Goal: Task Accomplishment & Management: Complete application form

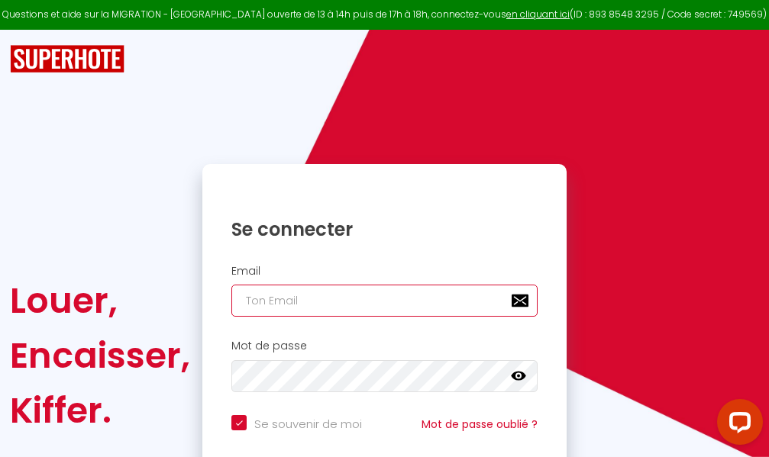
click at [363, 305] on input "email" at bounding box center [384, 301] width 306 height 32
type input "m"
checkbox input "true"
type input "ma"
checkbox input "true"
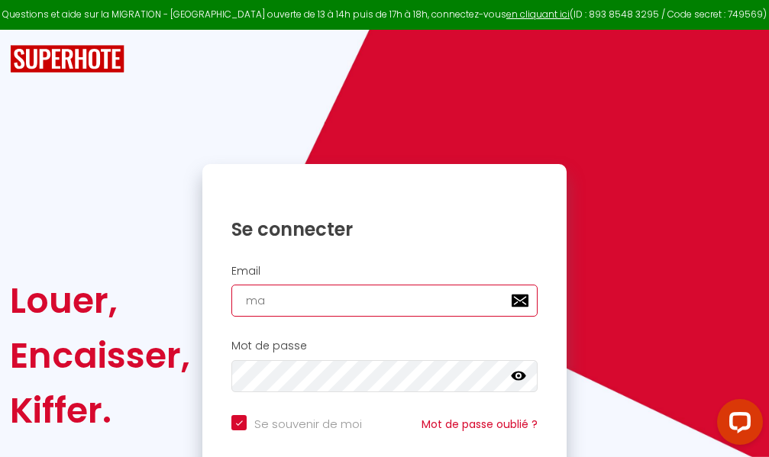
type input "mar"
checkbox input "true"
type input "marc"
checkbox input "true"
type input "marcd"
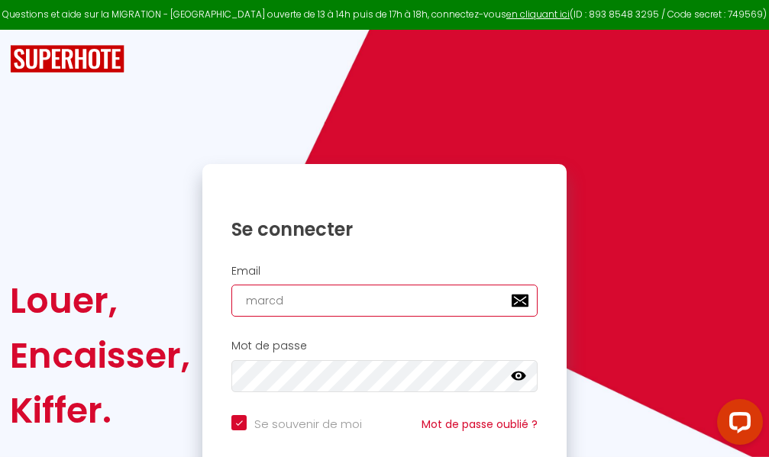
checkbox input "true"
type input "marcdp"
checkbox input "true"
type input "marcdpo"
checkbox input "true"
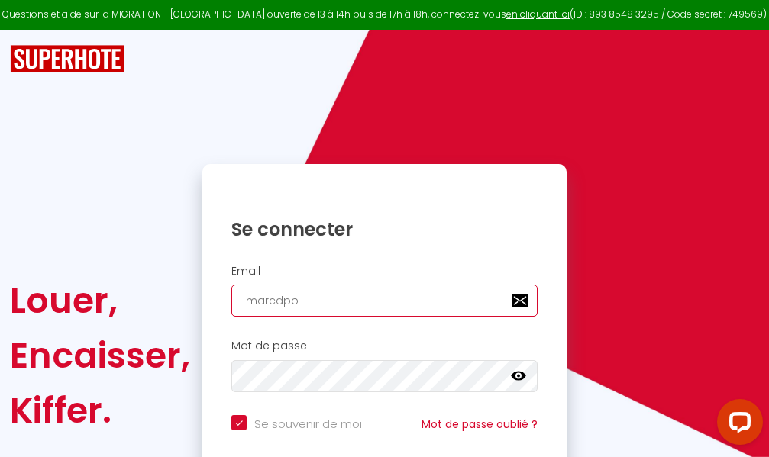
type input "marcdpoz"
checkbox input "true"
type input "marcdpoz."
checkbox input "true"
type input "marcdpoz.l"
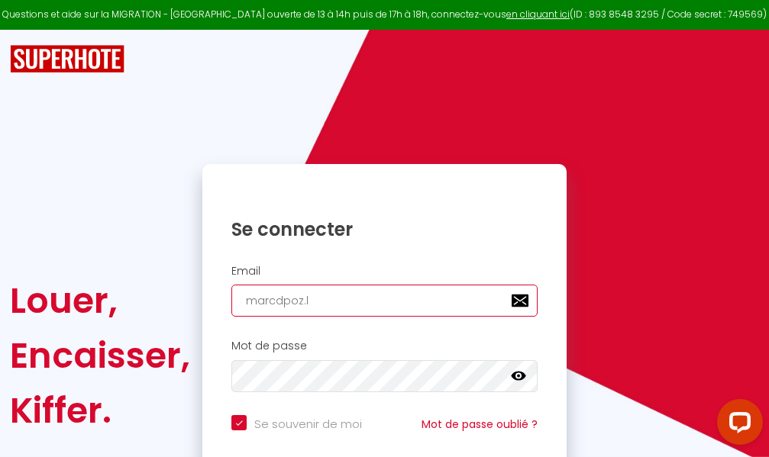
checkbox input "true"
type input "marcdpoz.lo"
checkbox input "true"
type input "marcdpoz.loc"
checkbox input "true"
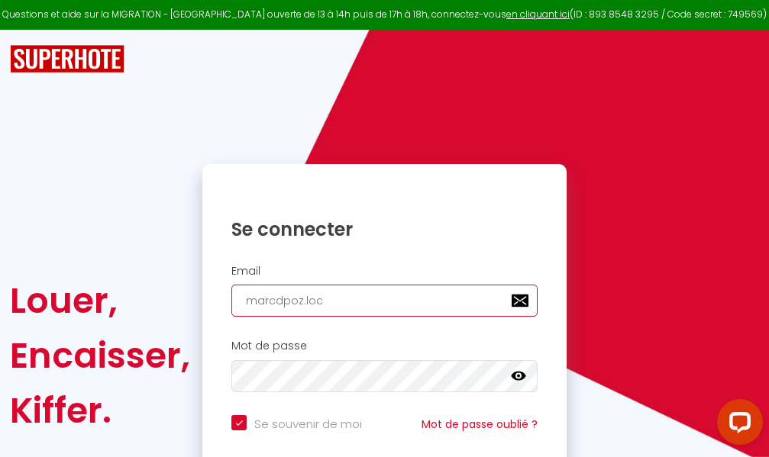
type input "marcdpoz.loca"
checkbox input "true"
type input "marcdpoz.locat"
checkbox input "true"
type input "marcdpoz.locati"
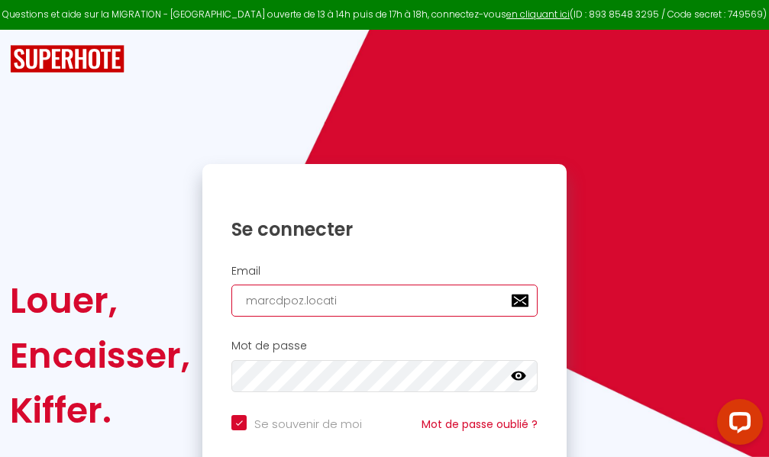
checkbox input "true"
type input "marcdpoz.locatio"
checkbox input "true"
type input "marcdpoz.location"
checkbox input "true"
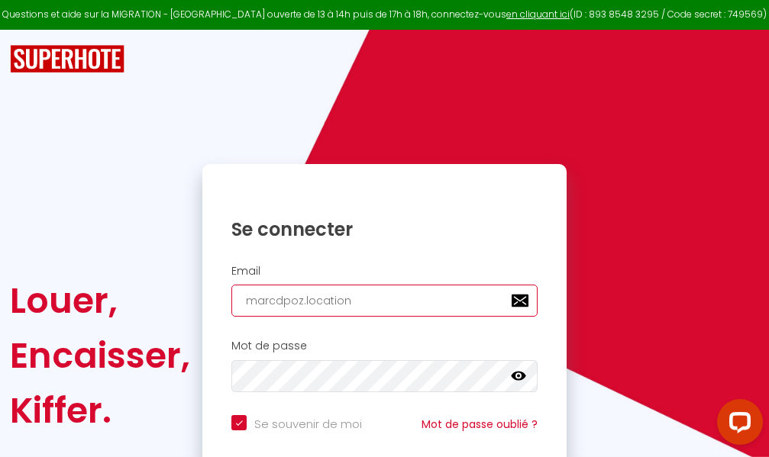
type input "marcdpoz.location@"
checkbox input "true"
type input "marcdpoz.location@g"
checkbox input "true"
type input "marcdpoz.location@gm"
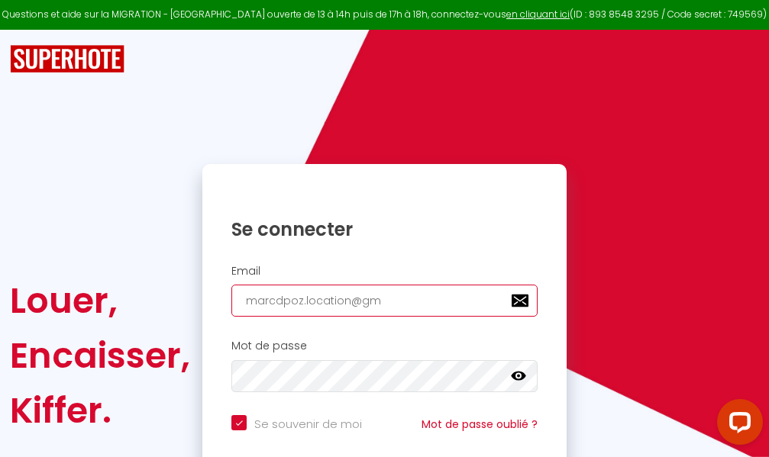
checkbox input "true"
type input "marcdpoz.location@gma"
checkbox input "true"
type input "marcdpoz.location@gmai"
checkbox input "true"
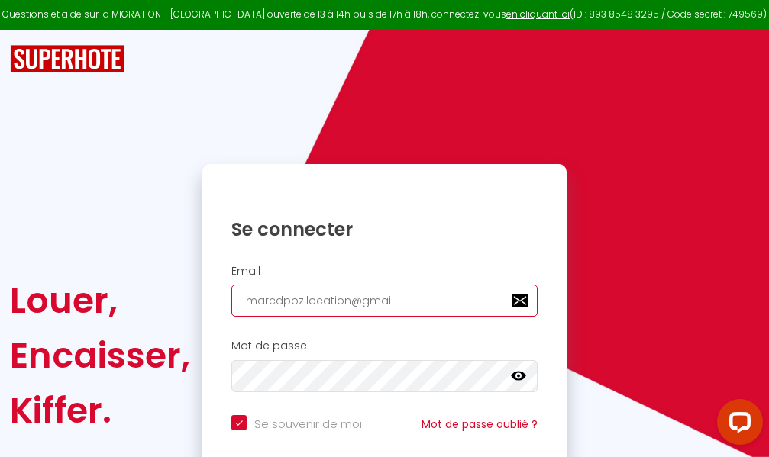
type input "[EMAIL_ADDRESS]"
checkbox input "true"
type input "[EMAIL_ADDRESS]."
checkbox input "true"
type input "marcdpoz.location@gmail.c"
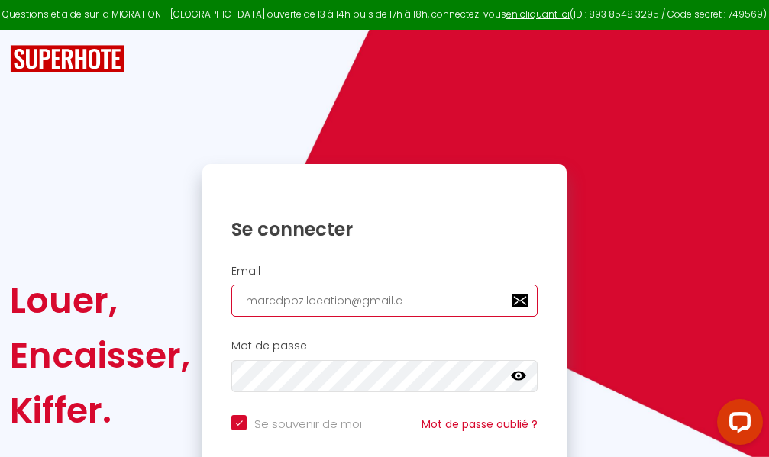
checkbox input "true"
type input "[EMAIL_ADDRESS][DOMAIN_NAME]"
checkbox input "true"
type input "[EMAIL_ADDRESS][DOMAIN_NAME]"
checkbox input "true"
